Goal: Transaction & Acquisition: Book appointment/travel/reservation

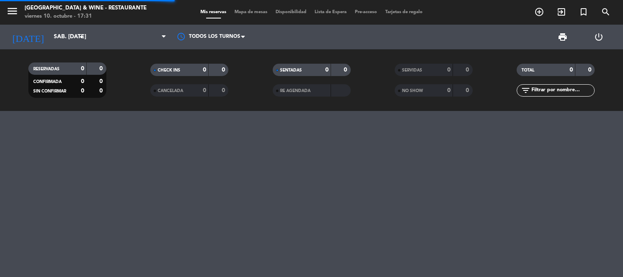
click at [56, 30] on input "sáb. [DATE]" at bounding box center [89, 37] width 78 height 15
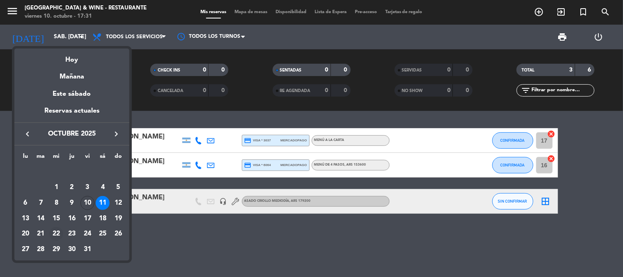
click at [59, 231] on div "22" at bounding box center [56, 234] width 14 height 14
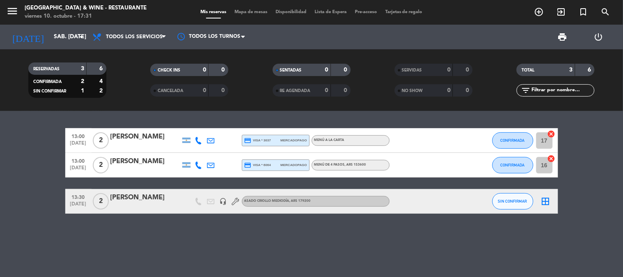
type input "mié. [DATE]"
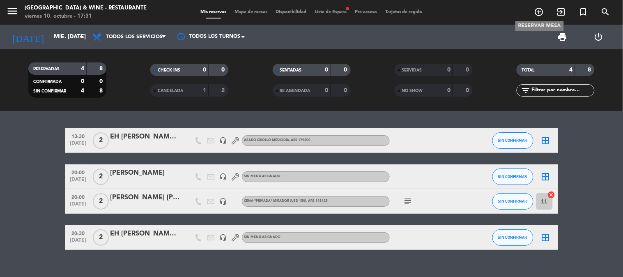
click at [538, 11] on icon "add_circle_outline" at bounding box center [539, 12] width 10 height 10
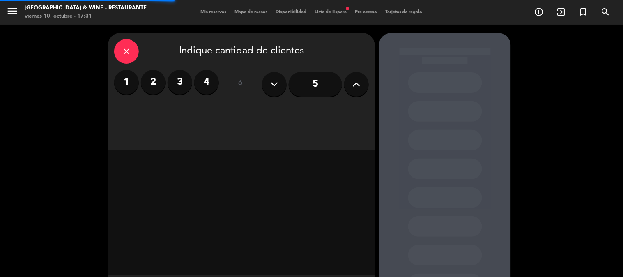
click at [158, 85] on label "2" at bounding box center [153, 82] width 25 height 25
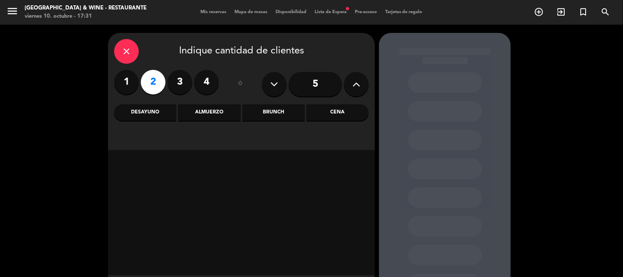
click at [320, 109] on div "Cena" at bounding box center [338, 112] width 62 height 16
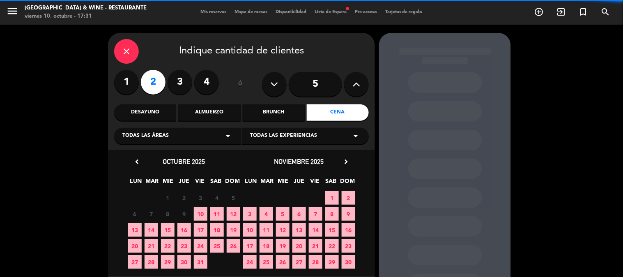
scroll to position [42, 0]
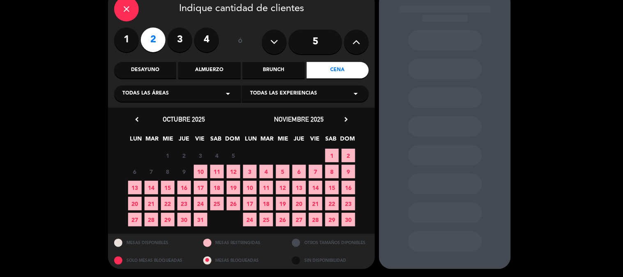
click at [169, 202] on span "22" at bounding box center [168, 204] width 14 height 14
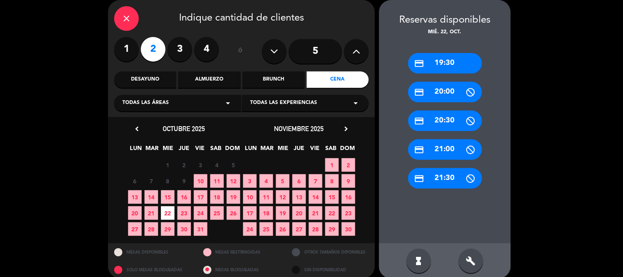
click at [434, 66] on div "credit_card 19:30" at bounding box center [445, 63] width 74 height 21
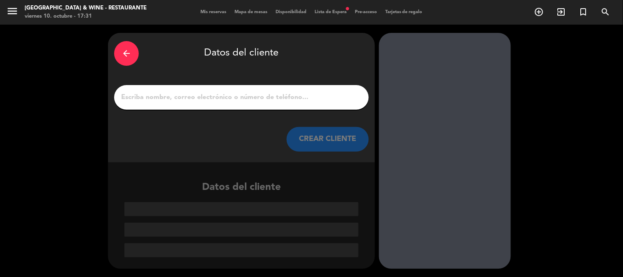
scroll to position [0, 0]
click at [227, 97] on input "1" at bounding box center [241, 97] width 242 height 11
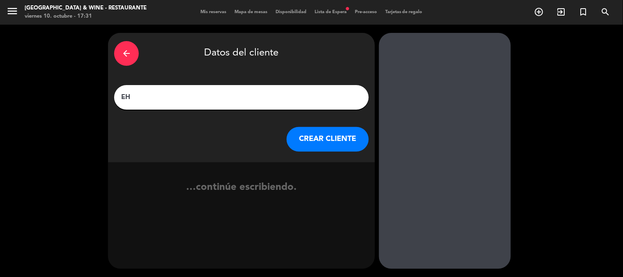
paste input "[PERSON_NAME] [PERSON_NAME]"
type input "[PERSON_NAME]"
click at [312, 130] on button "CREAR CLIENTE" at bounding box center [327, 139] width 82 height 25
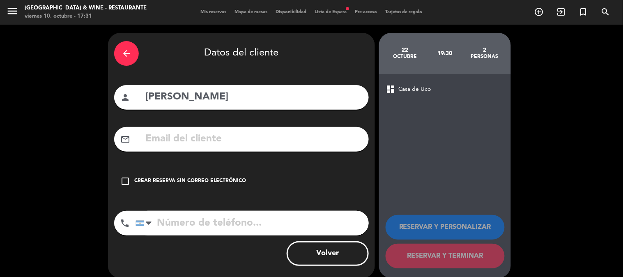
click at [229, 167] on div "arrow_back Datos del cliente person [PERSON_NAME] mail_outline check_box_outlin…" at bounding box center [241, 155] width 267 height 245
click at [218, 182] on div "Crear reserva sin correo electrónico" at bounding box center [190, 181] width 112 height 8
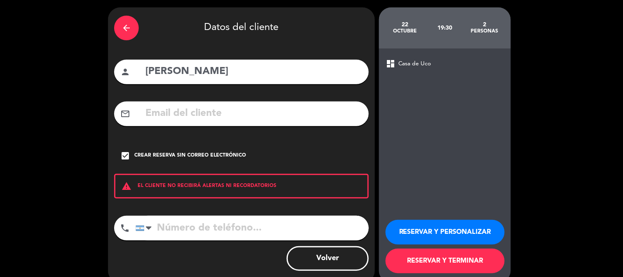
scroll to position [39, 0]
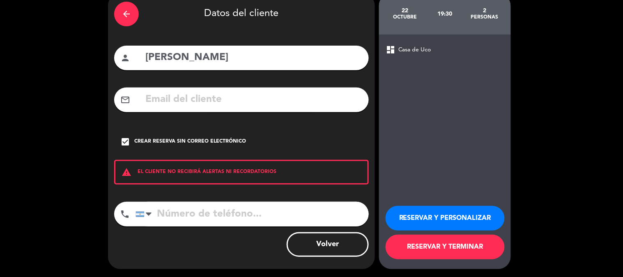
click at [460, 247] on button "RESERVAR Y TERMINAR" at bounding box center [444, 246] width 119 height 25
